Goal: Task Accomplishment & Management: Use online tool/utility

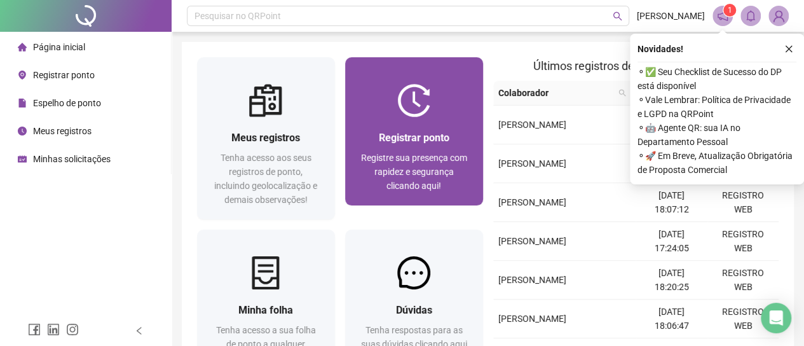
click at [400, 130] on div "Registrar ponto" at bounding box center [413, 138] width 107 height 16
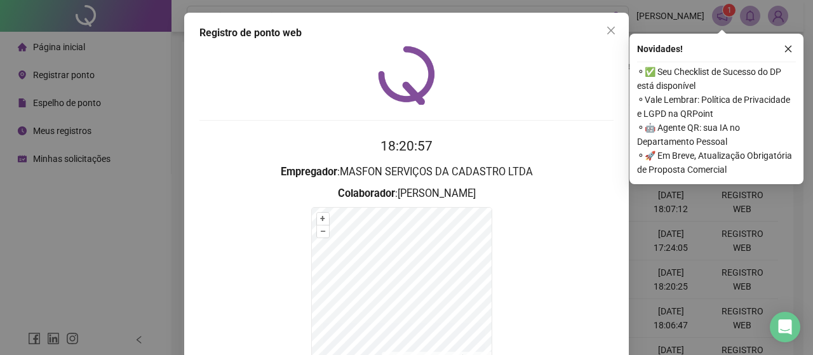
scroll to position [108, 0]
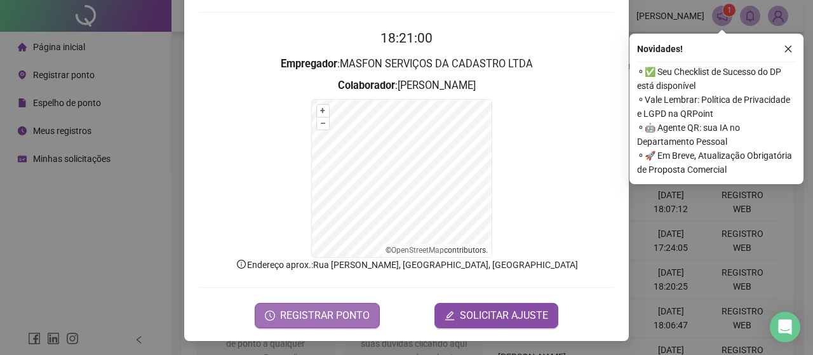
click at [307, 303] on button "REGISTRAR PONTO" at bounding box center [317, 315] width 125 height 25
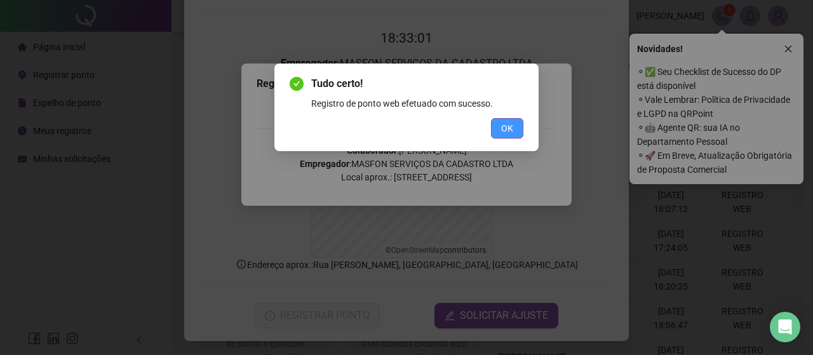
click at [512, 135] on span "OK" at bounding box center [507, 128] width 12 height 14
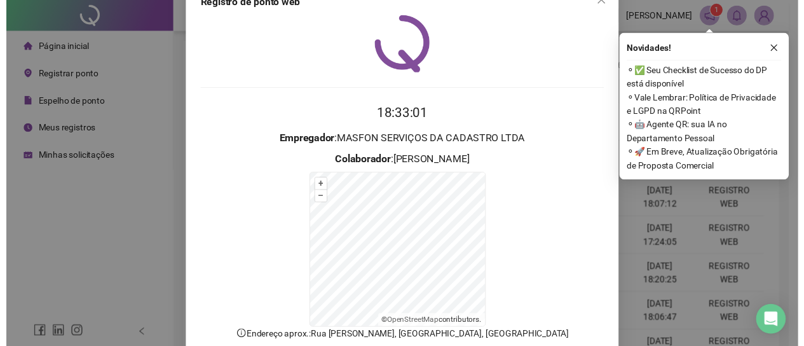
scroll to position [0, 0]
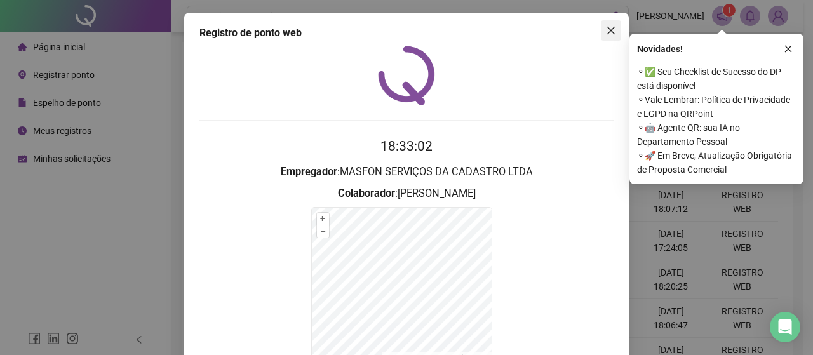
click at [602, 36] on button "Close" at bounding box center [611, 30] width 20 height 20
